Goal: Information Seeking & Learning: Learn about a topic

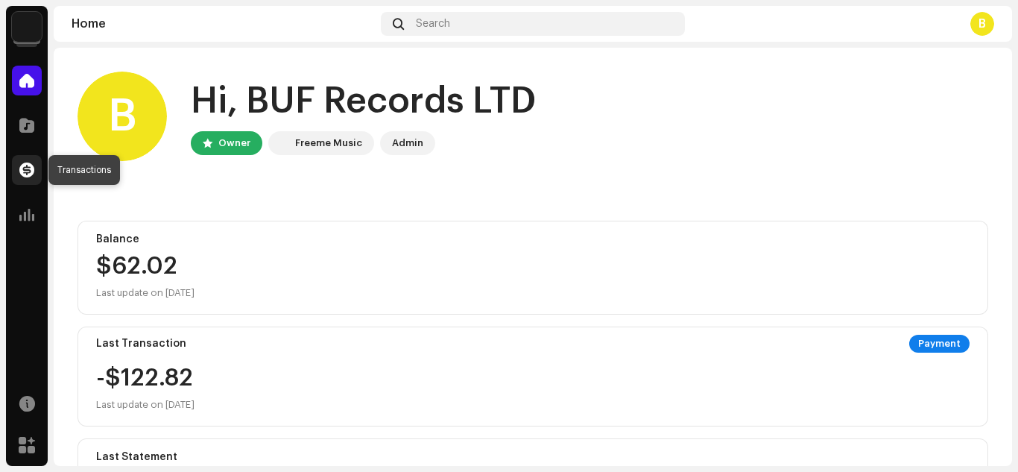
click at [33, 168] on span at bounding box center [26, 170] width 15 height 12
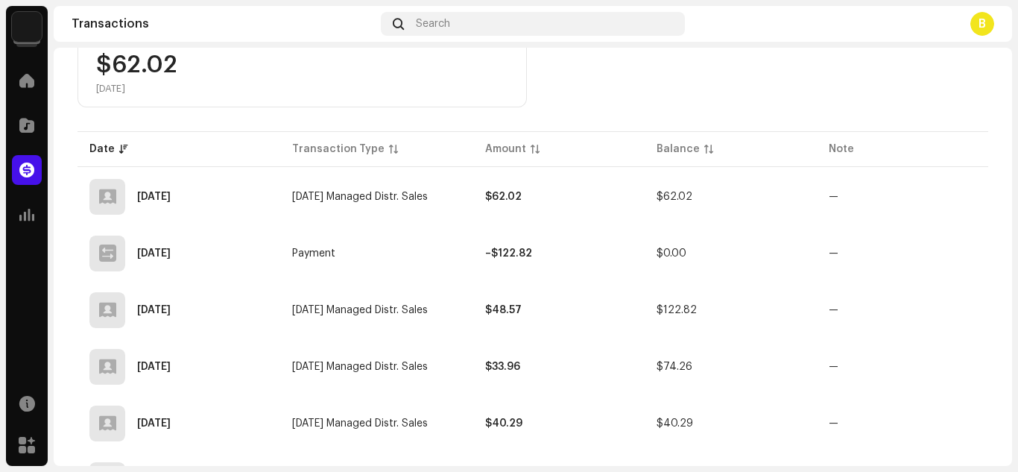
scroll to position [291, 0]
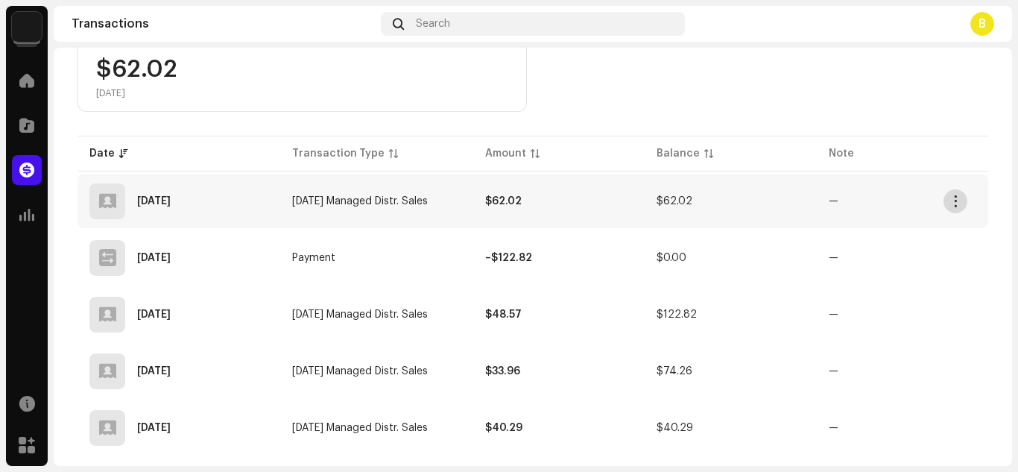
click at [957, 200] on span "button" at bounding box center [955, 201] width 11 height 12
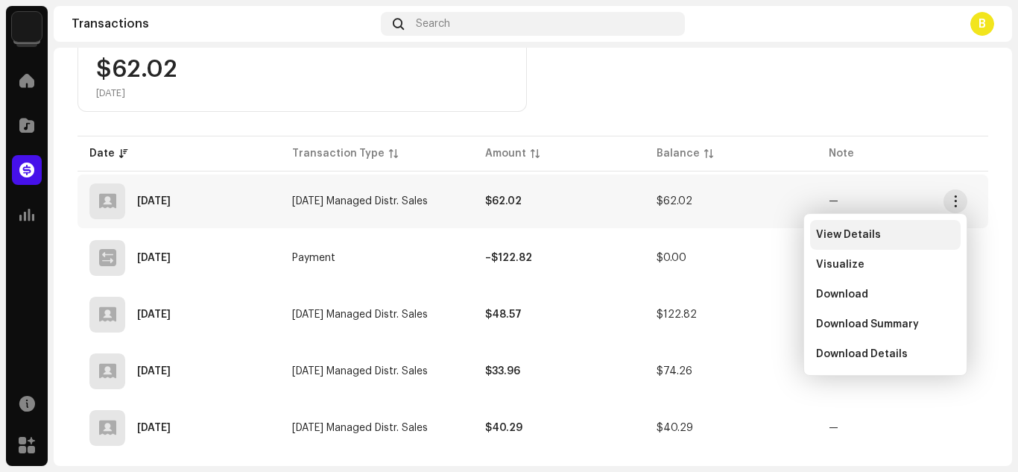
click at [871, 232] on span "View Details" at bounding box center [848, 235] width 65 height 12
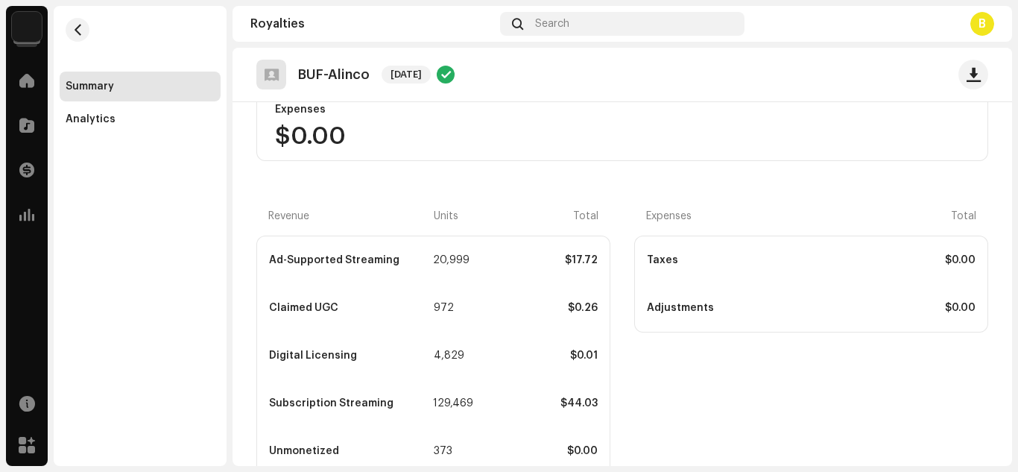
scroll to position [300, 0]
drag, startPoint x: 1014, startPoint y: 275, endPoint x: 1016, endPoint y: 306, distance: 31.3
click at [1016, 306] on div "BE UNIVERSAL FOREVER RECORDS LTD Home Catalog Transactions Analytics Resources …" at bounding box center [509, 236] width 1018 height 472
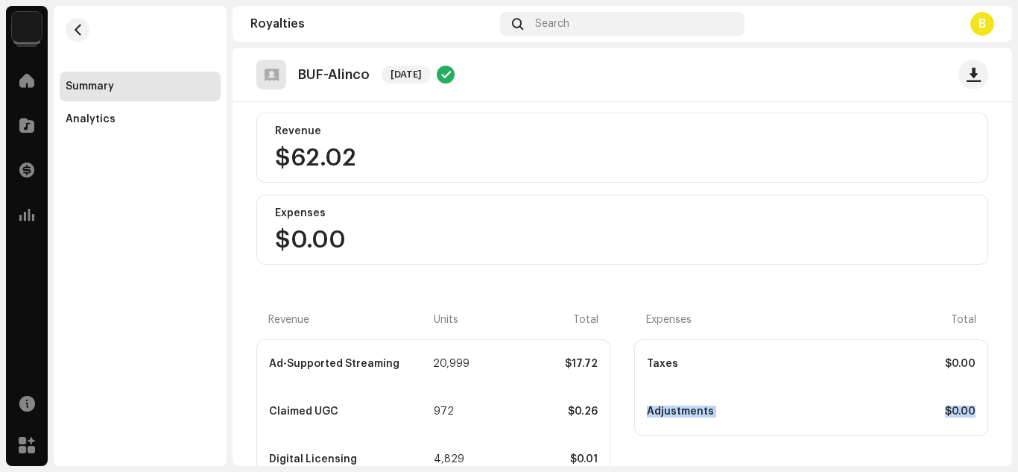
scroll to position [172, 0]
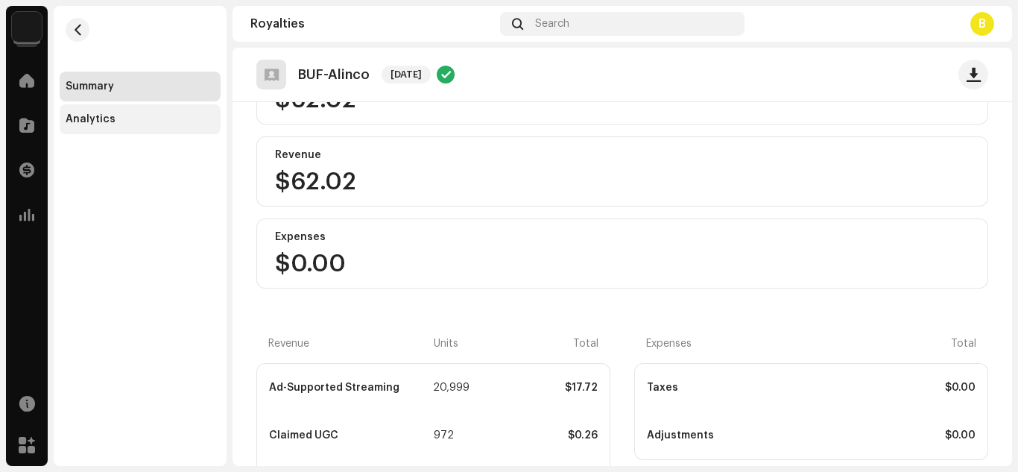
click at [109, 124] on div "Analytics" at bounding box center [91, 119] width 50 height 12
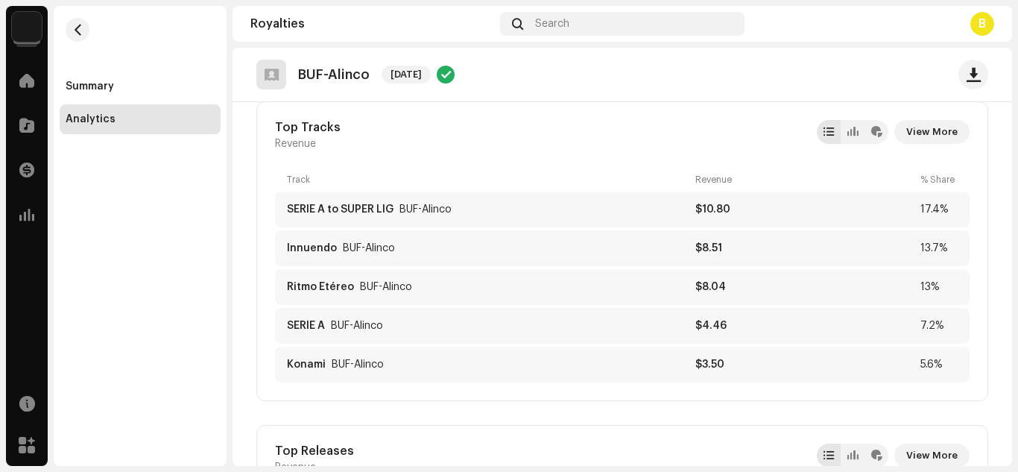
scroll to position [69, 0]
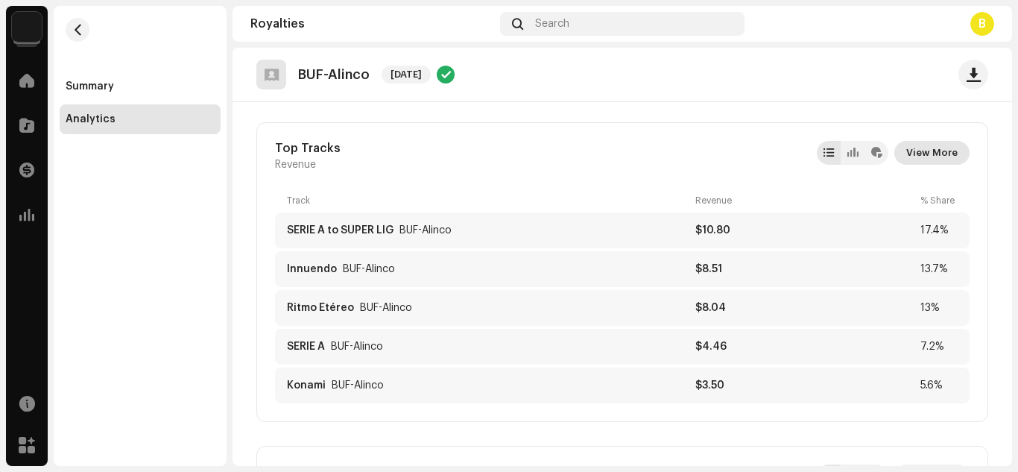
click at [927, 155] on span "View More" at bounding box center [931, 153] width 51 height 30
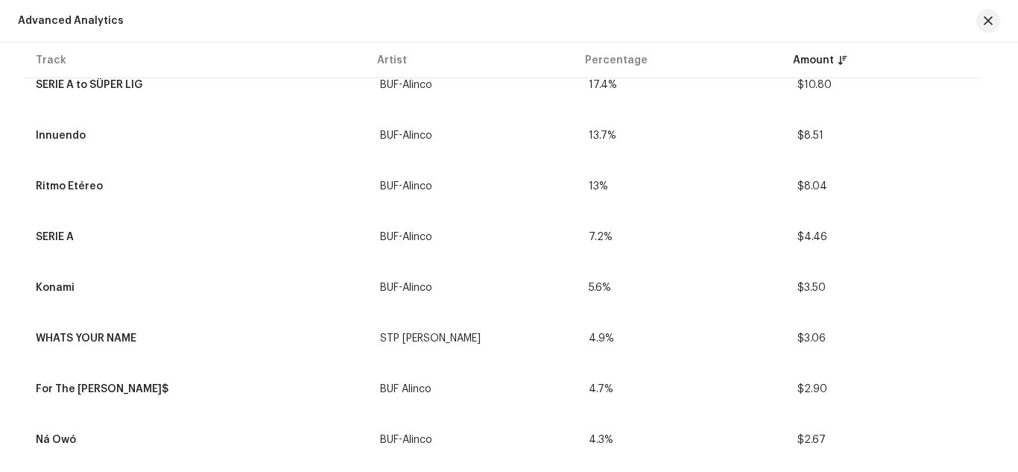
scroll to position [165, 0]
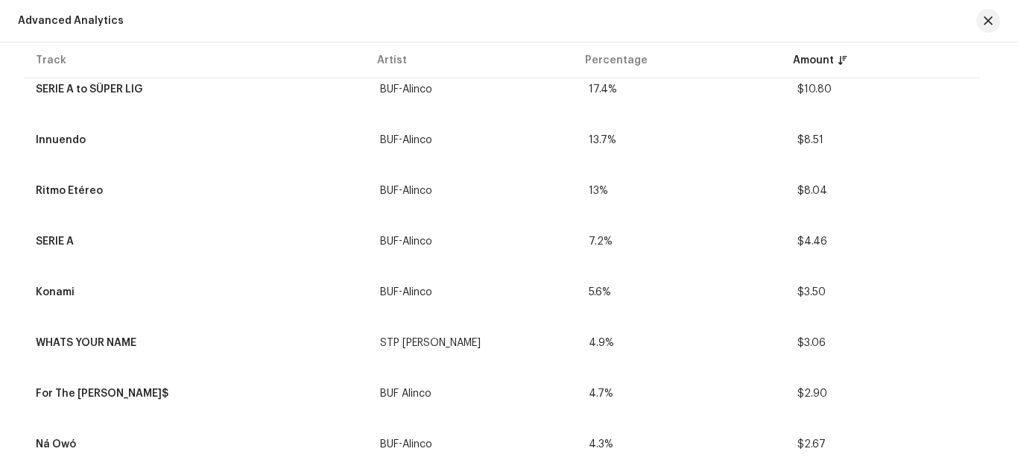
drag, startPoint x: 1013, startPoint y: 136, endPoint x: 1013, endPoint y: 114, distance: 22.4
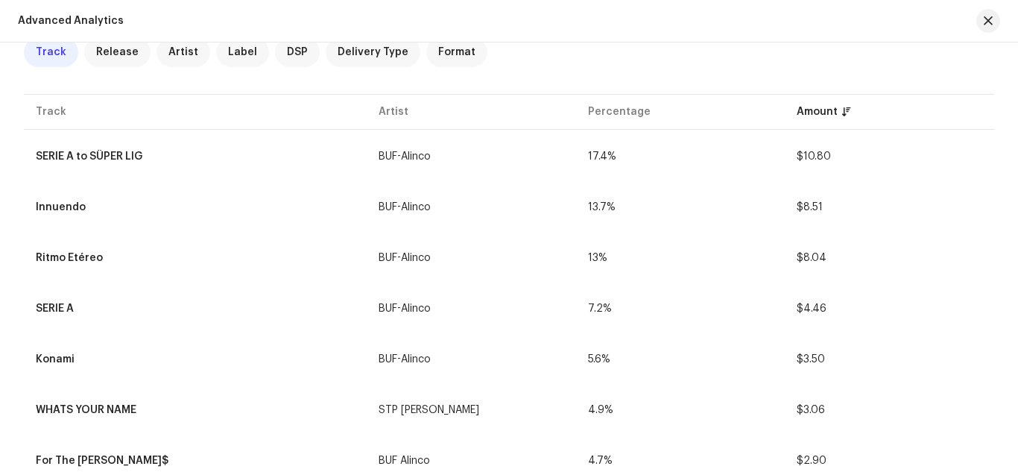
scroll to position [92, 0]
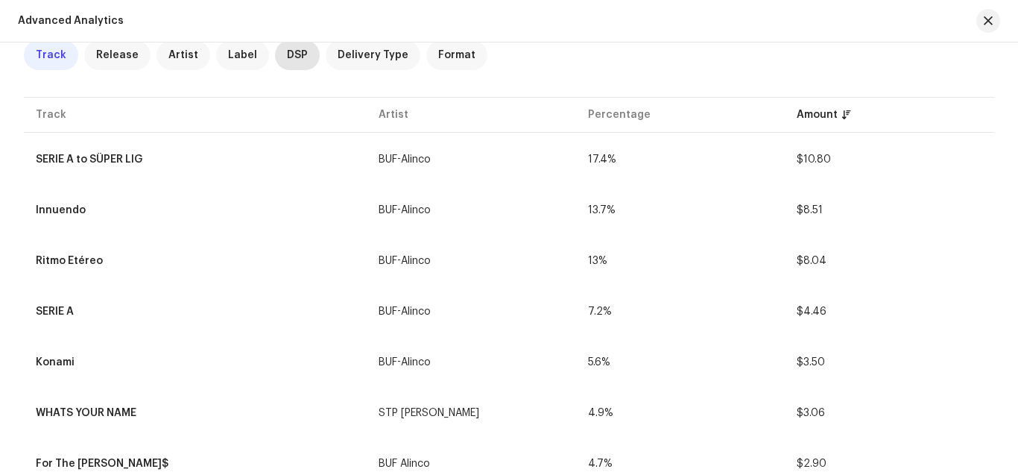
click at [287, 51] on span "DSP" at bounding box center [297, 55] width 21 height 12
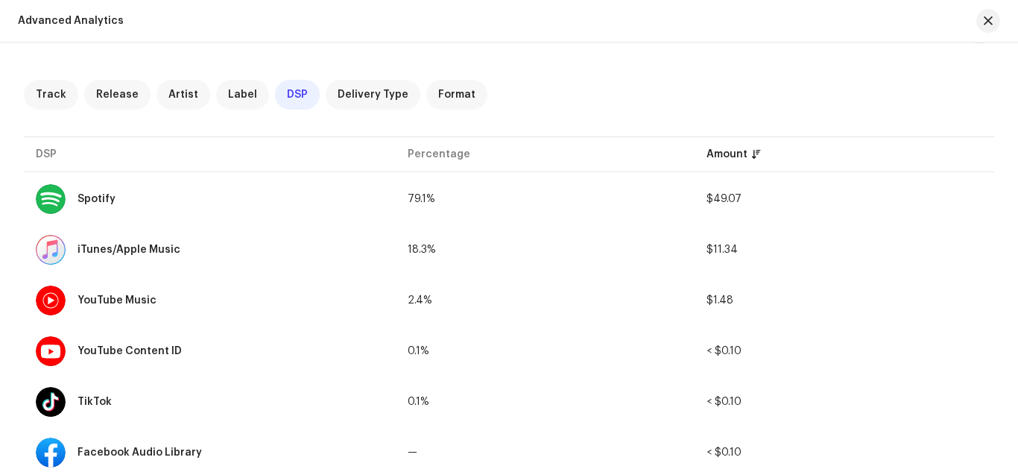
scroll to position [50, 0]
